Goal: Information Seeking & Learning: Learn about a topic

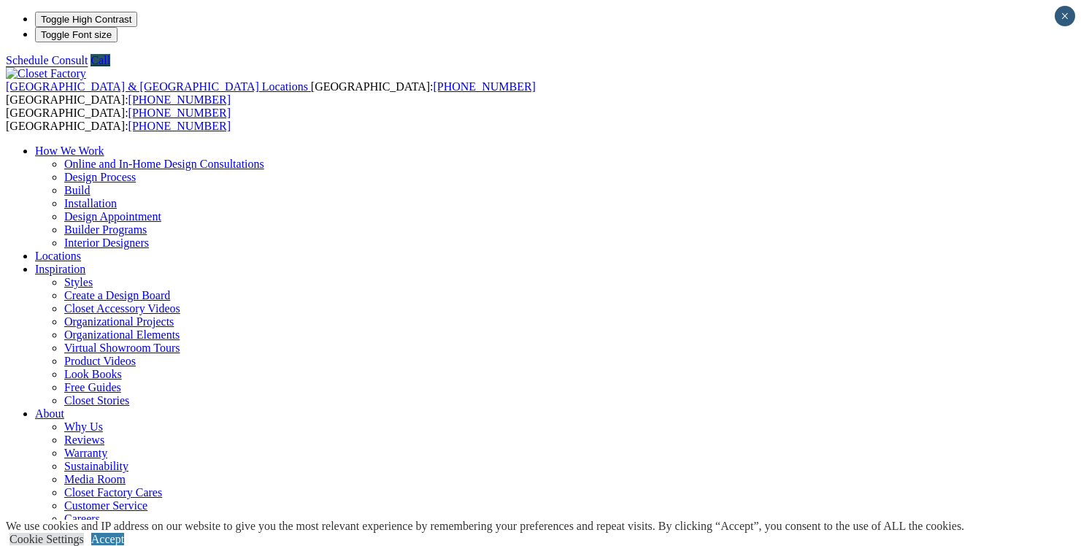
drag, startPoint x: 1084, startPoint y: 27, endPoint x: 1097, endPoint y: -109, distance: 136.3
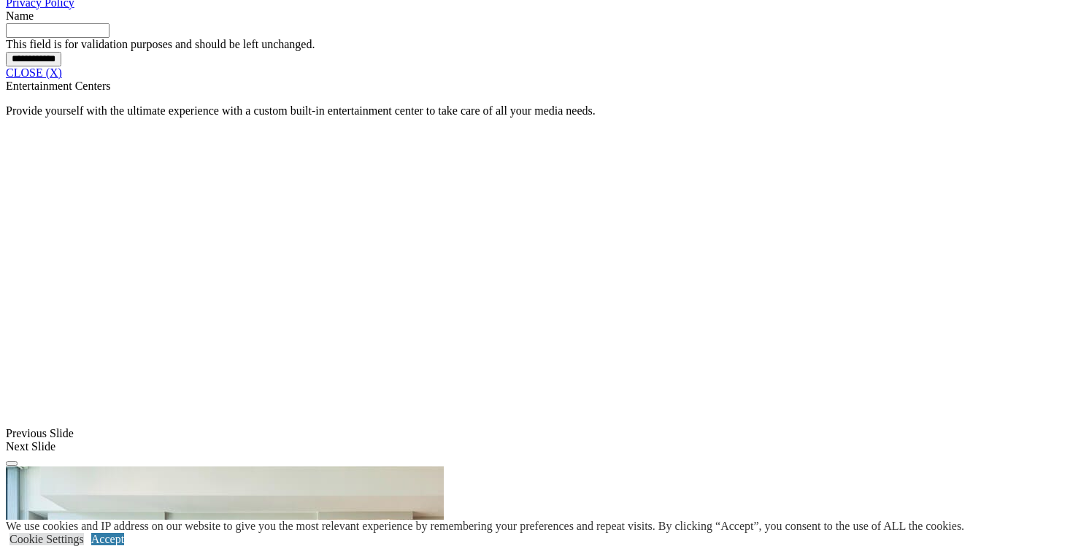
scroll to position [1263, 0]
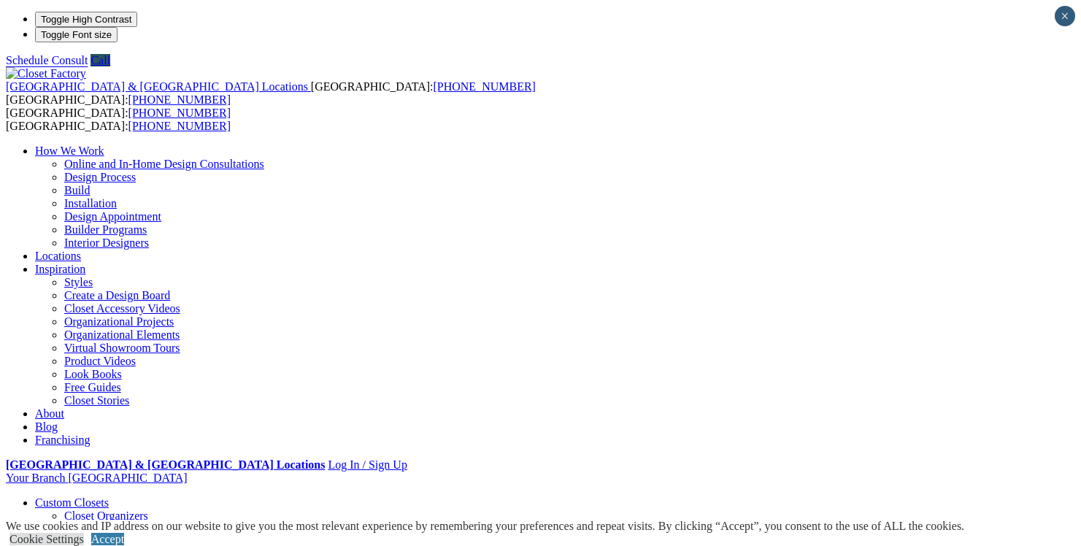
scroll to position [531, 0]
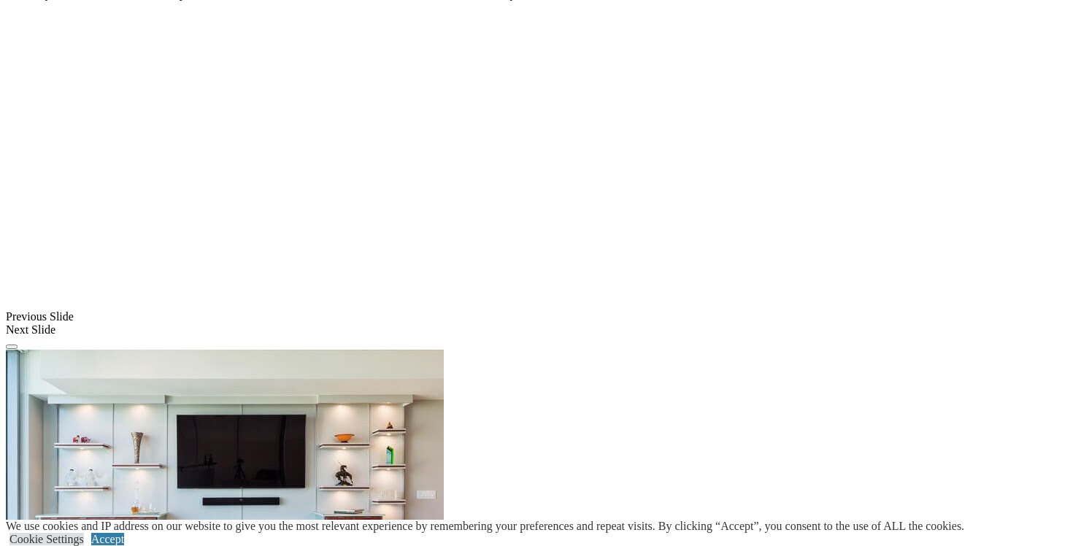
scroll to position [1324, 0]
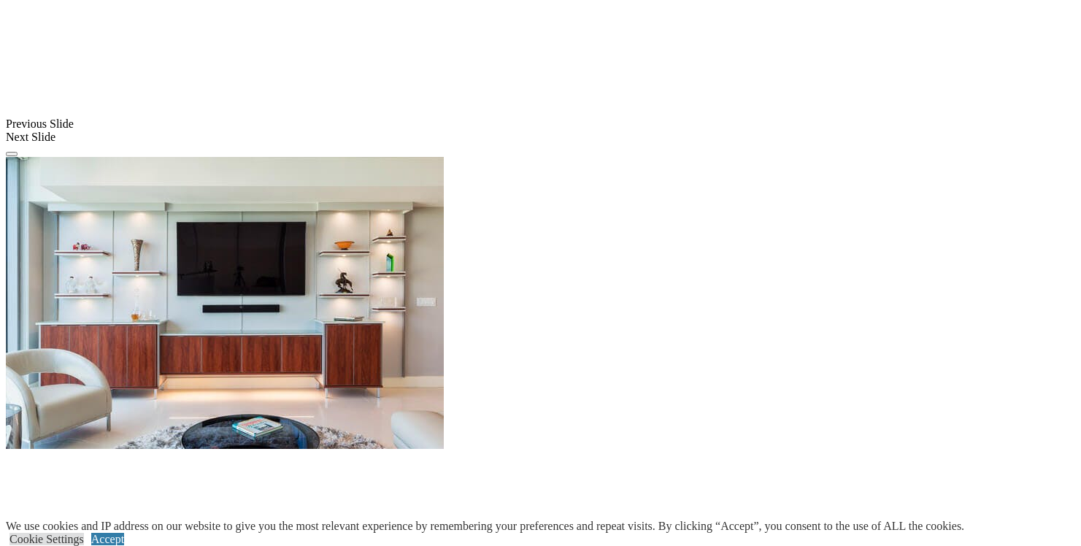
scroll to position [1142, 0]
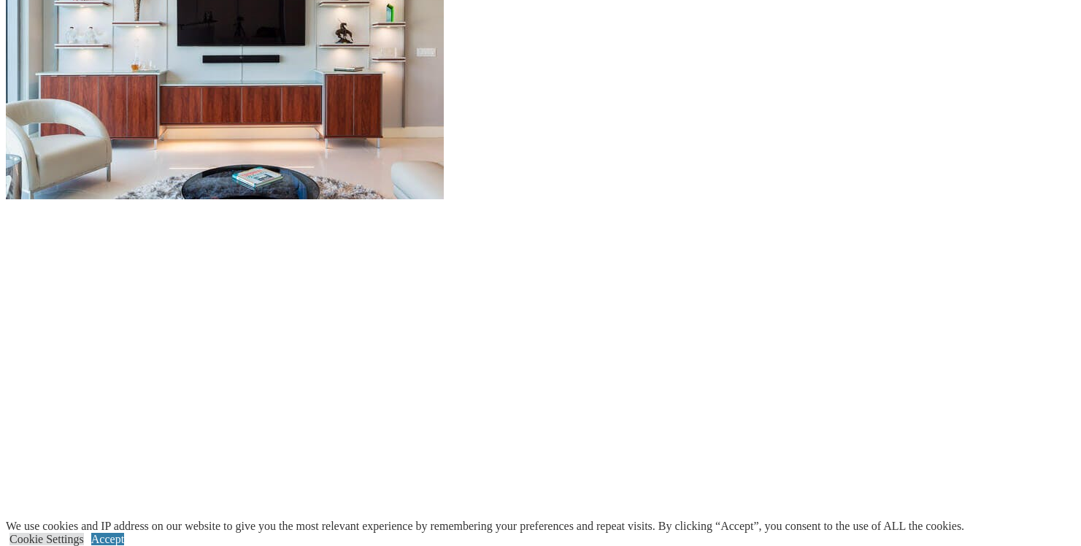
scroll to position [0, 0]
